Goal: Information Seeking & Learning: Find specific page/section

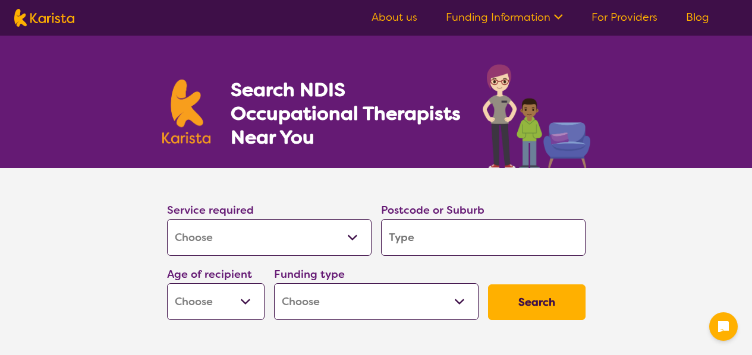
select select "[MEDICAL_DATA]"
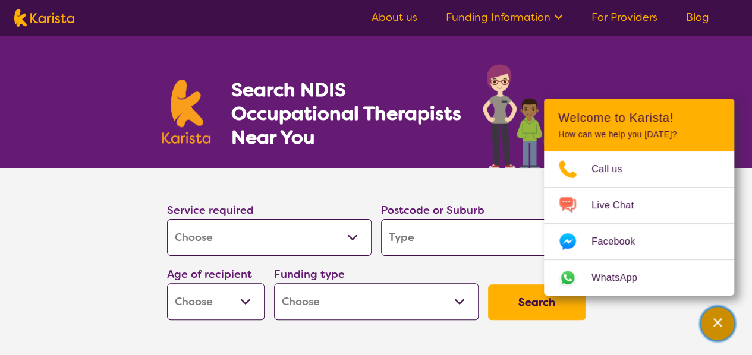
click at [720, 322] on icon "Channel Menu" at bounding box center [717, 323] width 12 height 12
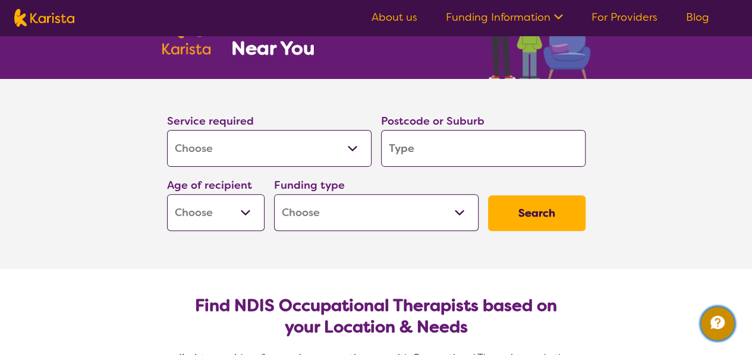
scroll to position [91, 0]
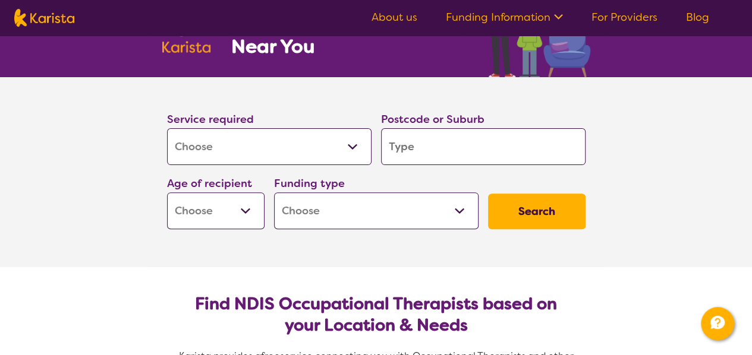
click at [479, 162] on input "search" at bounding box center [483, 146] width 204 height 37
type input "2289"
click at [250, 207] on select "Early Childhood - 0 to 9 Child - 10 to 11 Adolescent - 12 to 17 Adult - 18 to 6…" at bounding box center [215, 211] width 97 height 37
select select "AD"
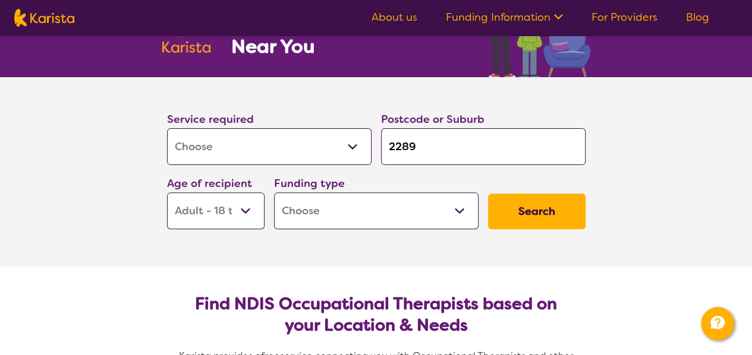
click at [167, 193] on select "Early Childhood - 0 to 9 Child - 10 to 11 Adolescent - 12 to 17 Adult - 18 to 6…" at bounding box center [215, 211] width 97 height 37
select select "AD"
click at [399, 219] on select "Home Care Package (HCP) National Disability Insurance Scheme (NDIS) I don't know" at bounding box center [376, 211] width 204 height 37
select select "NDIS"
click at [274, 193] on select "Home Care Package (HCP) National Disability Insurance Scheme (NDIS) I don't know" at bounding box center [376, 211] width 204 height 37
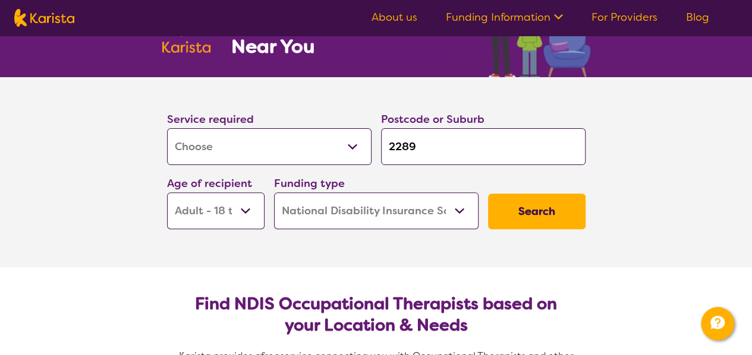
select select "NDIS"
click at [530, 212] on button "Search" at bounding box center [536, 212] width 97 height 36
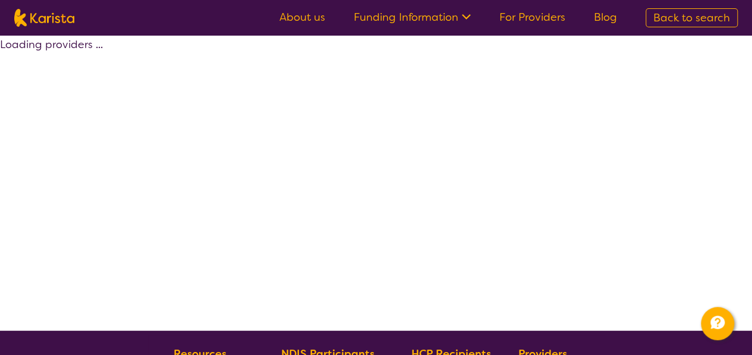
select select "by_score"
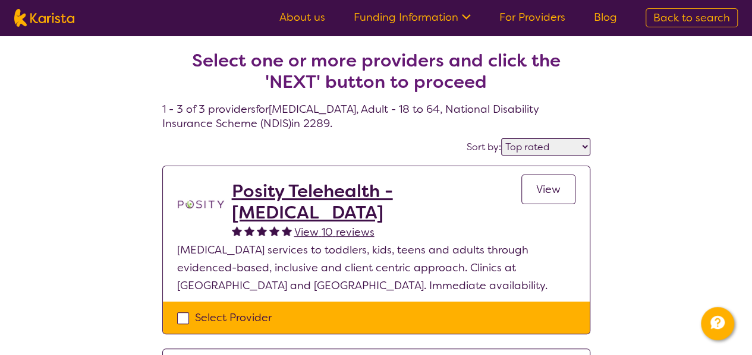
select select "[MEDICAL_DATA]"
select select "AD"
select select "NDIS"
select select "[MEDICAL_DATA]"
select select "AD"
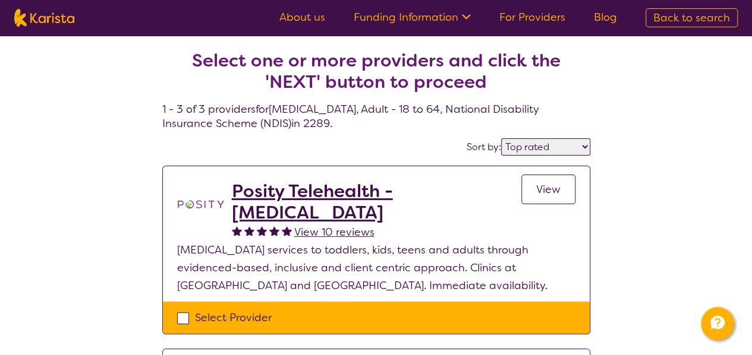
select select "NDIS"
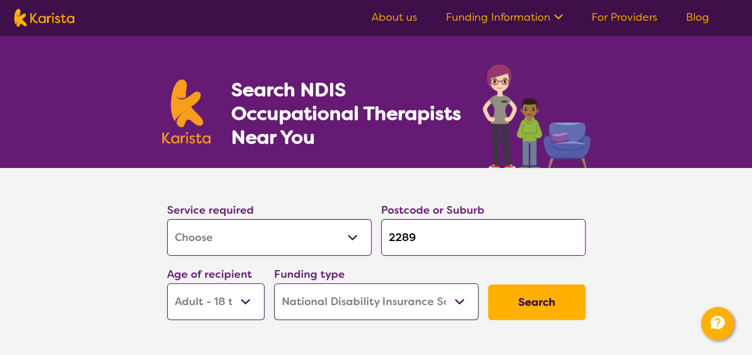
drag, startPoint x: 440, startPoint y: 232, endPoint x: 386, endPoint y: 238, distance: 54.9
click at [386, 238] on input "2289" at bounding box center [483, 237] width 204 height 37
type input "g"
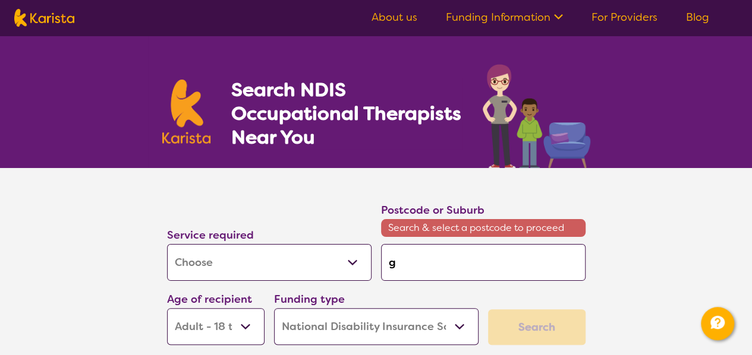
type input "go"
type input "gos"
type input "gosf"
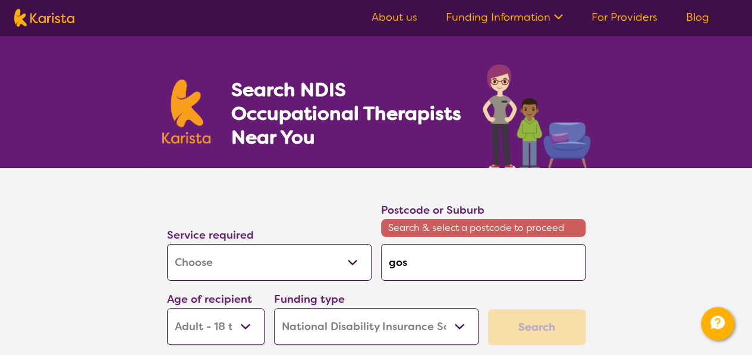
type input "gosf"
type input "gosfo"
type input "gosfor"
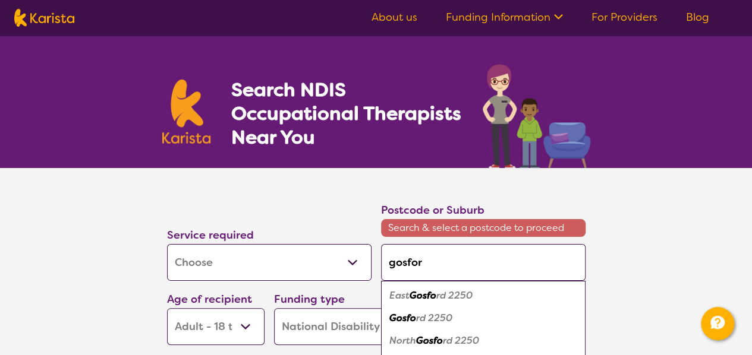
type input "gosford"
click at [434, 318] on em "2250" at bounding box center [438, 318] width 24 height 12
type input "2250"
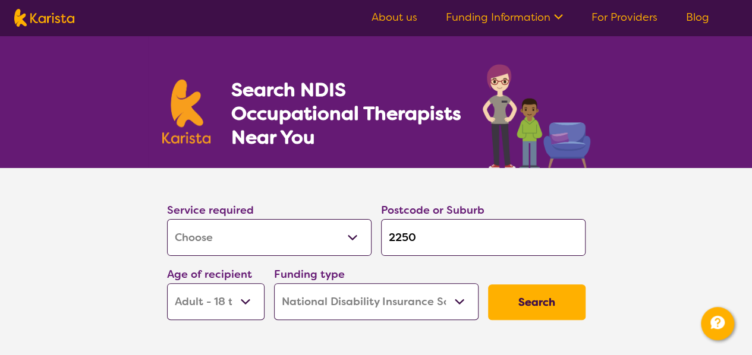
click at [558, 300] on button "Search" at bounding box center [536, 303] width 97 height 36
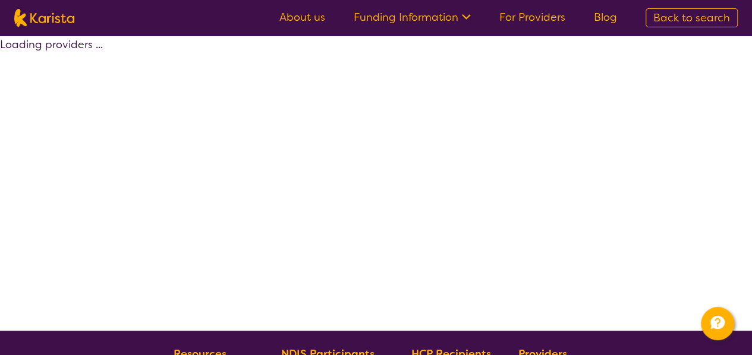
select select "by_score"
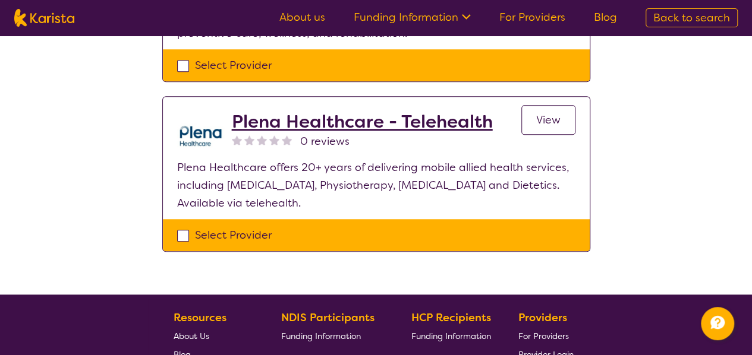
scroll to position [405, 0]
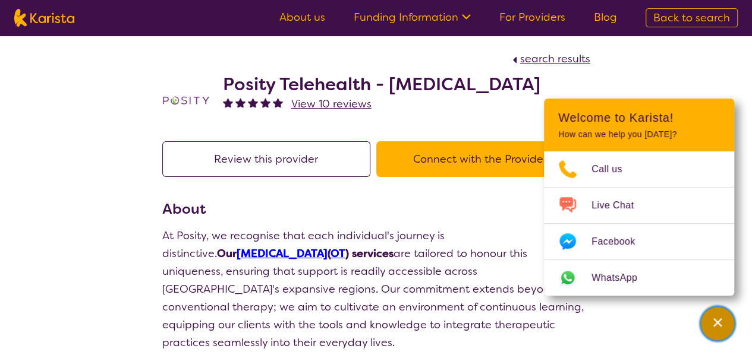
click at [719, 310] on button "Channel Menu" at bounding box center [717, 323] width 33 height 33
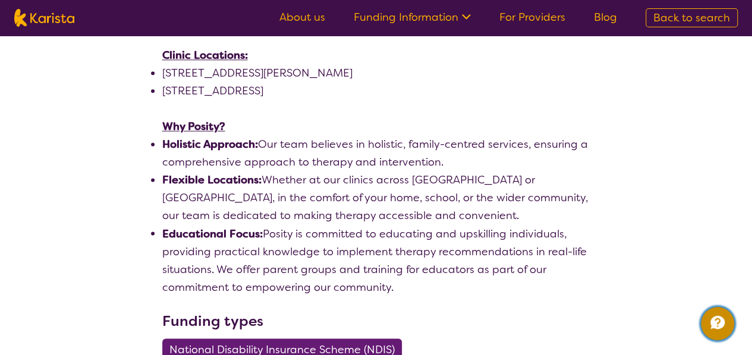
scroll to position [889, 0]
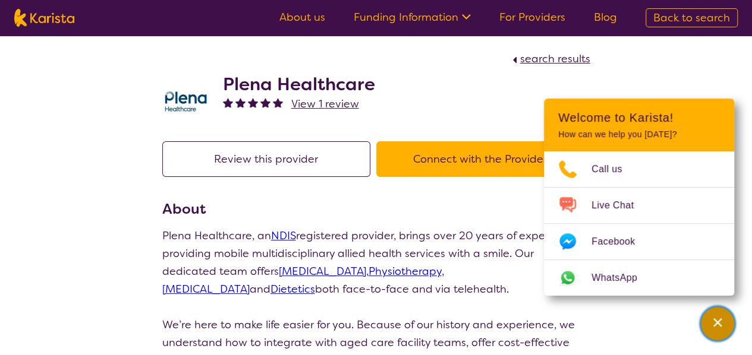
click at [723, 320] on icon "Channel Menu" at bounding box center [717, 323] width 12 height 12
